Goal: Task Accomplishment & Management: Complete application form

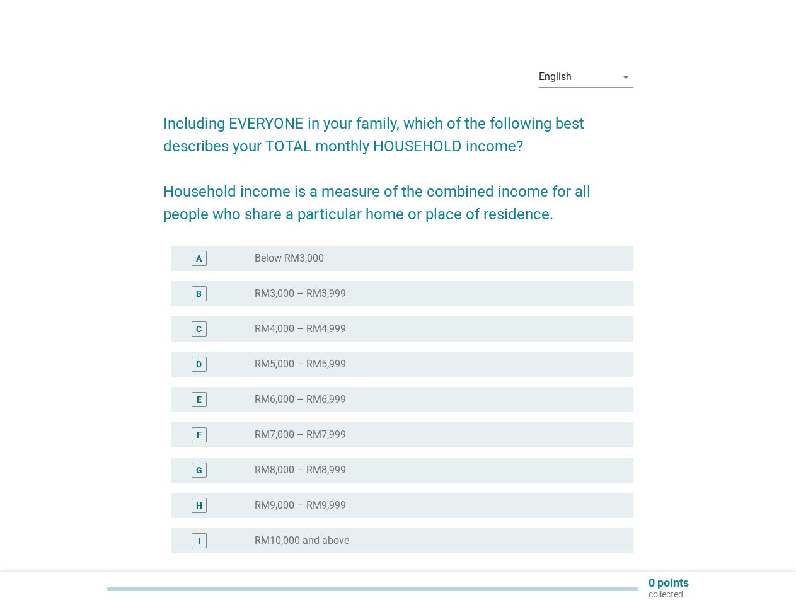
click at [398, 326] on div "radio_button_unchecked RM4,000 – RM4,999" at bounding box center [434, 329] width 359 height 13
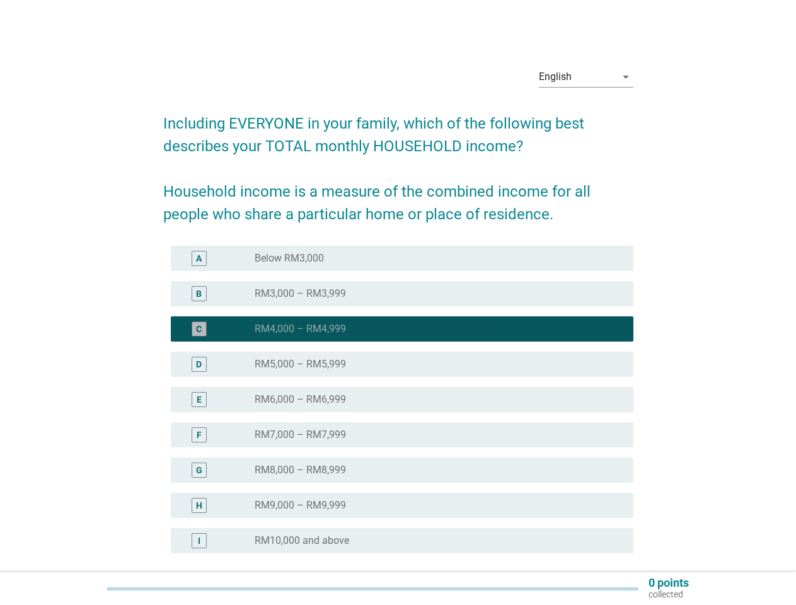
click at [586, 77] on div "English" at bounding box center [577, 77] width 77 height 20
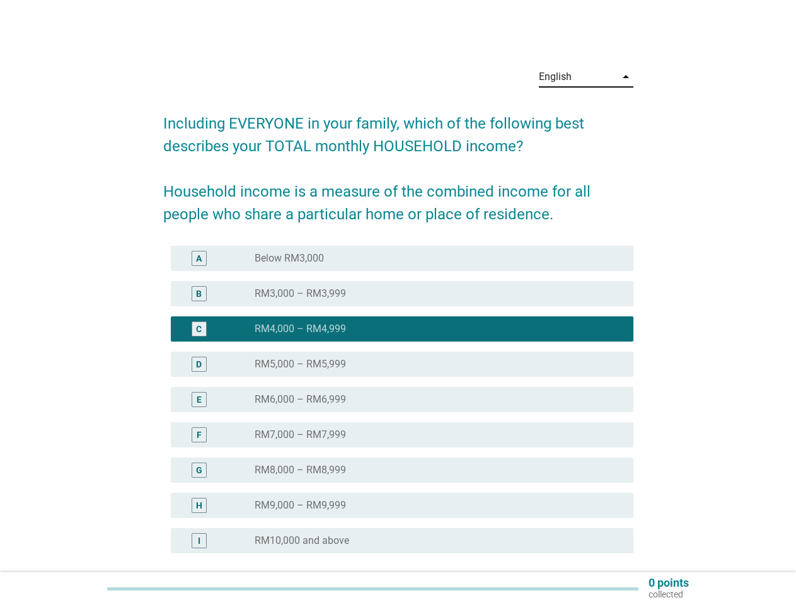
click at [398, 407] on div "E radio_button_unchecked RM6,000 – RM6,999" at bounding box center [402, 399] width 463 height 25
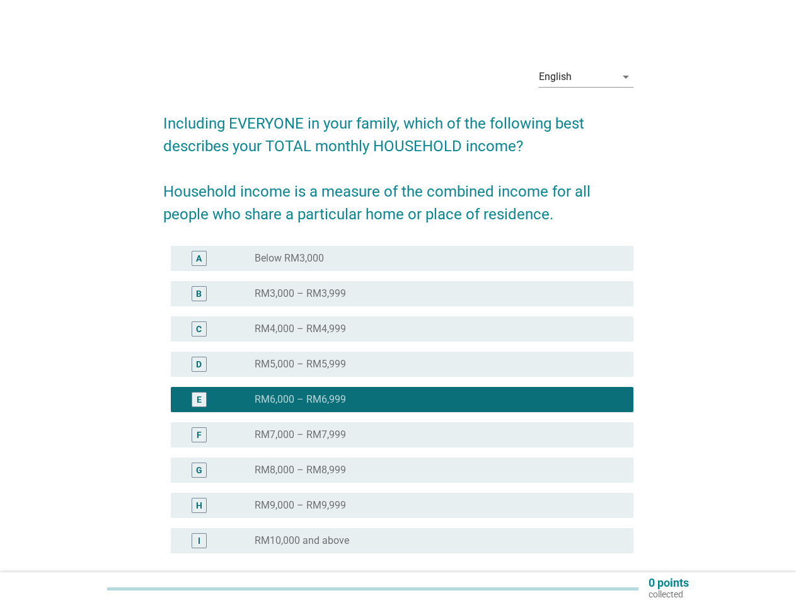
click at [398, 400] on div "radio_button_checked RM6,000 – RM6,999" at bounding box center [434, 399] width 359 height 13
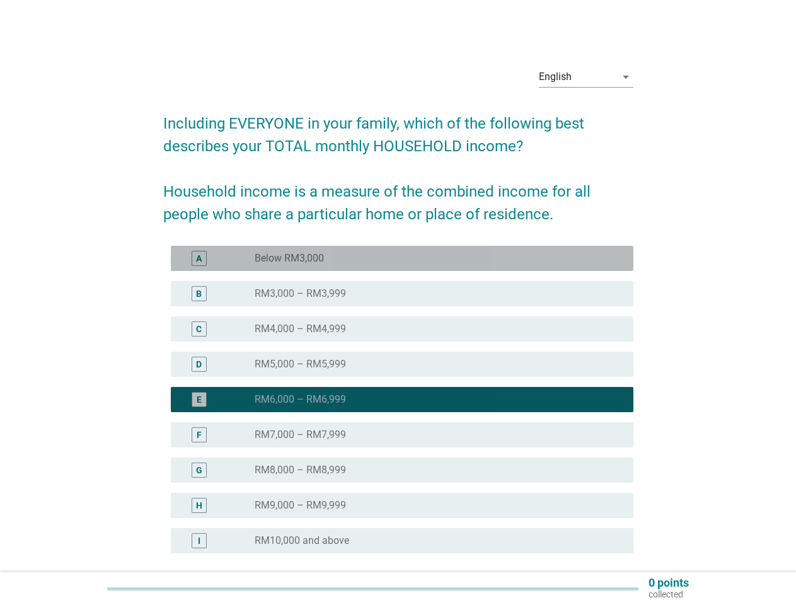
click at [402, 258] on div "radio_button_unchecked Below RM3,000" at bounding box center [434, 258] width 359 height 13
click at [289, 258] on label "Below RM3,000" at bounding box center [289, 258] width 69 height 13
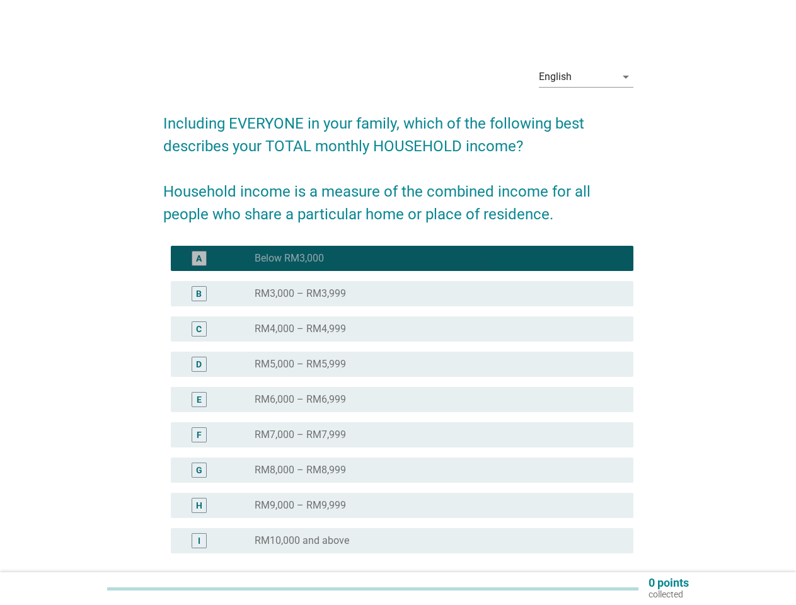
click at [402, 294] on div "radio_button_unchecked RM3,000 – RM3,999" at bounding box center [434, 293] width 359 height 13
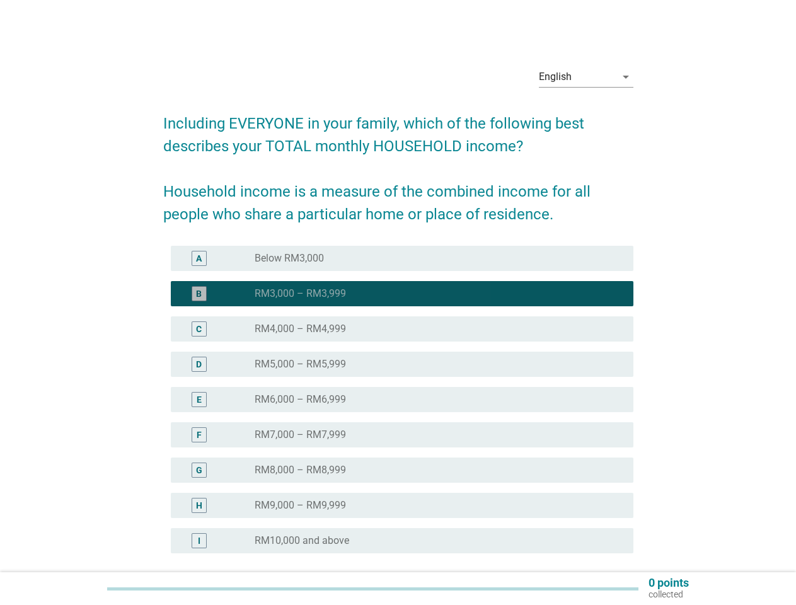
click at [300, 294] on label "RM3,000 – RM3,999" at bounding box center [300, 293] width 91 height 13
click at [402, 329] on div "radio_button_unchecked RM4,000 – RM4,999" at bounding box center [434, 329] width 359 height 13
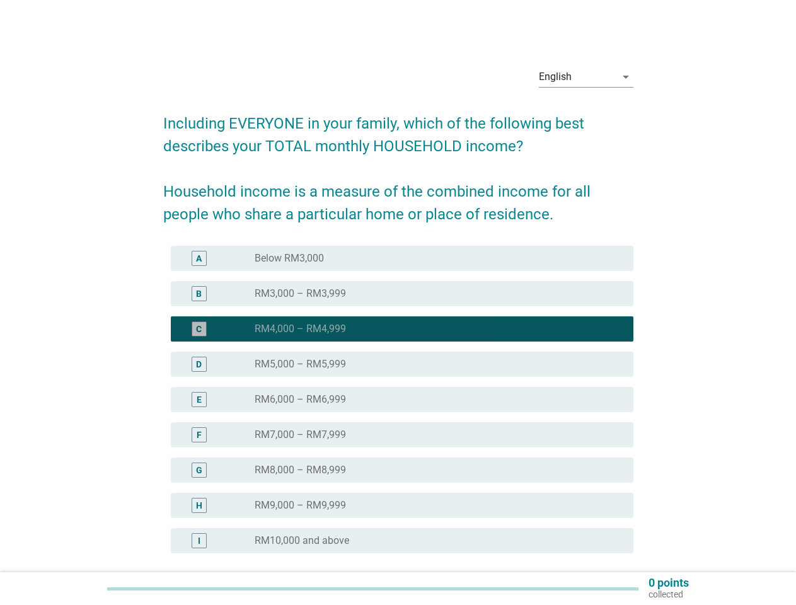
click at [300, 329] on label "RM4,000 – RM4,999" at bounding box center [300, 329] width 91 height 13
